Goal: Browse casually

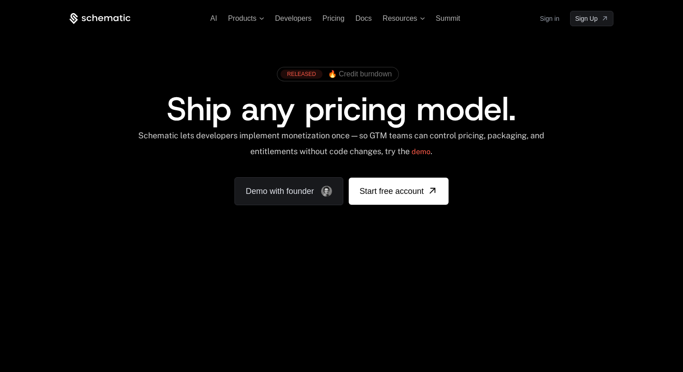
click at [396, 60] on div "RELEASED 🔥 Credit burndown Ship any pricing model. Schematic lets developers im…" at bounding box center [341, 133] width 587 height 215
click at [485, 147] on div "Schematic lets developers implement monetization once — so GTM teams can contro…" at bounding box center [341, 146] width 408 height 32
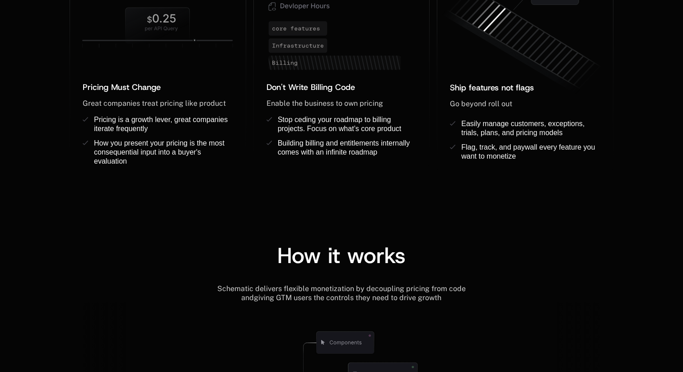
scroll to position [714, 0]
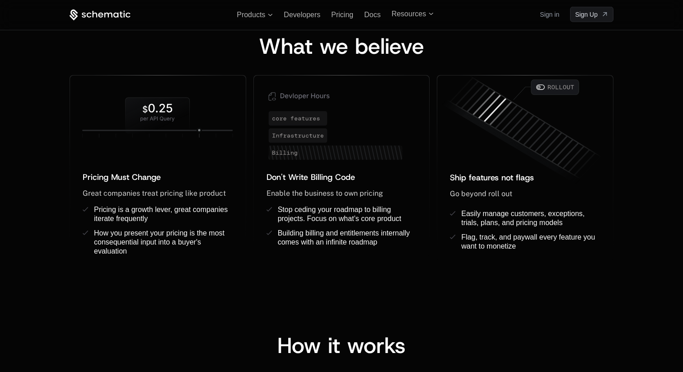
click at [505, 194] on span "Go beyond roll out" at bounding box center [481, 193] width 62 height 9
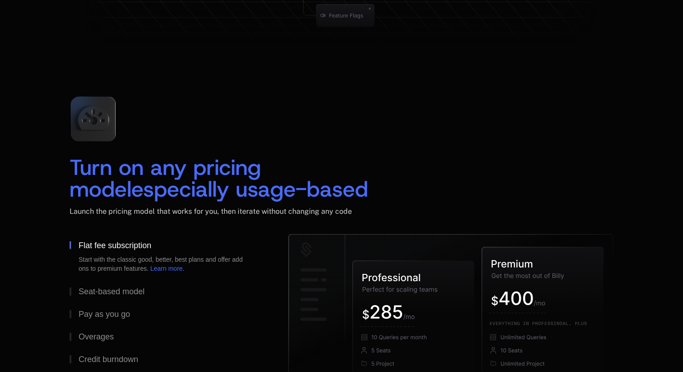
scroll to position [1373, 0]
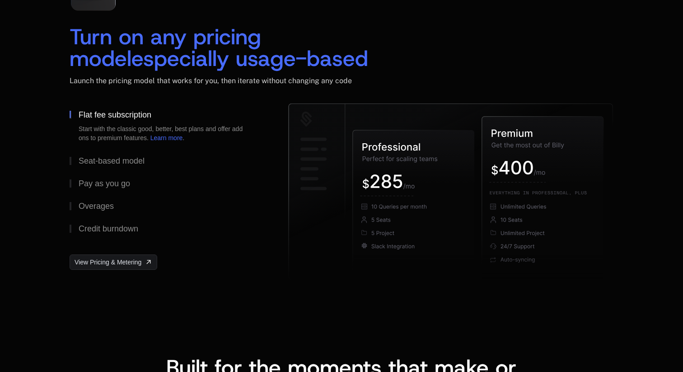
click at [230, 292] on div "Turn on any pricing model especially usage-based Launch the pricing model that …" at bounding box center [341, 121] width 683 height 398
